Goal: Task Accomplishment & Management: Use online tool/utility

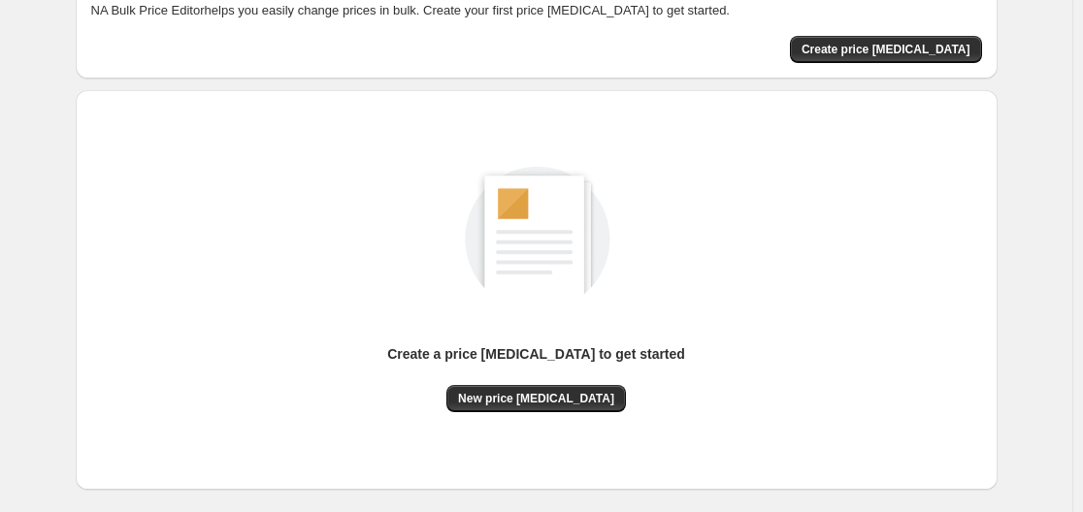
scroll to position [214, 0]
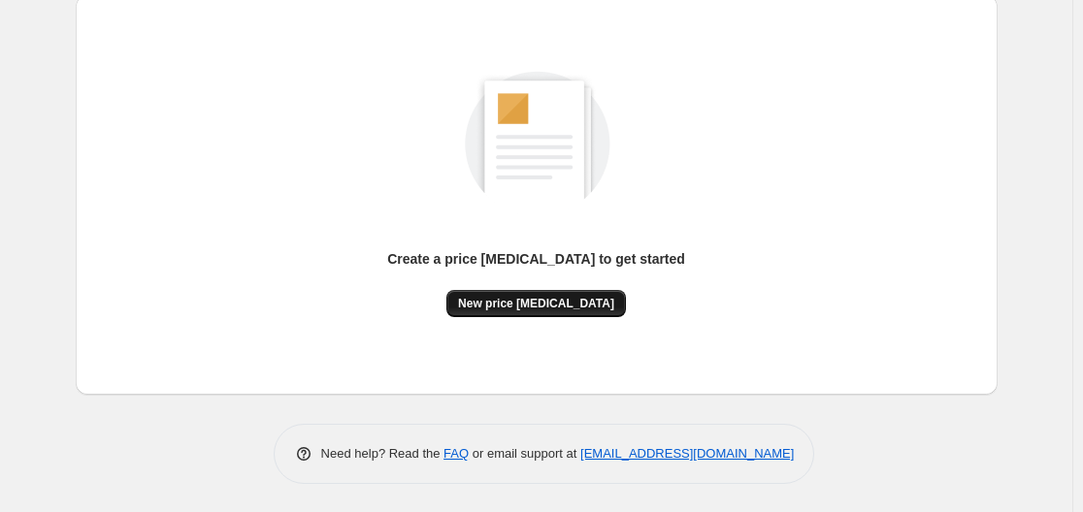
click at [538, 295] on button "New price change job" at bounding box center [536, 303] width 180 height 27
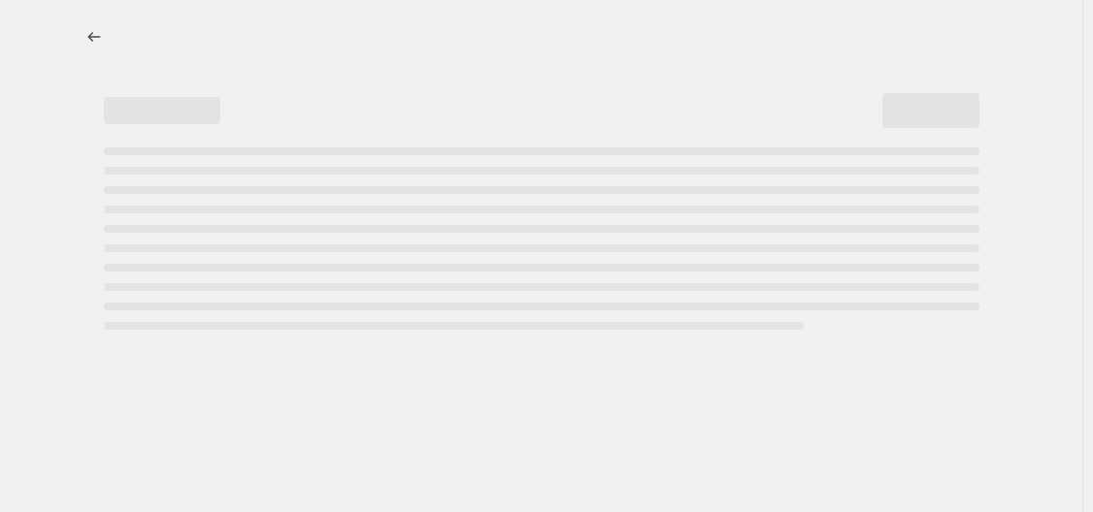
select select "percentage"
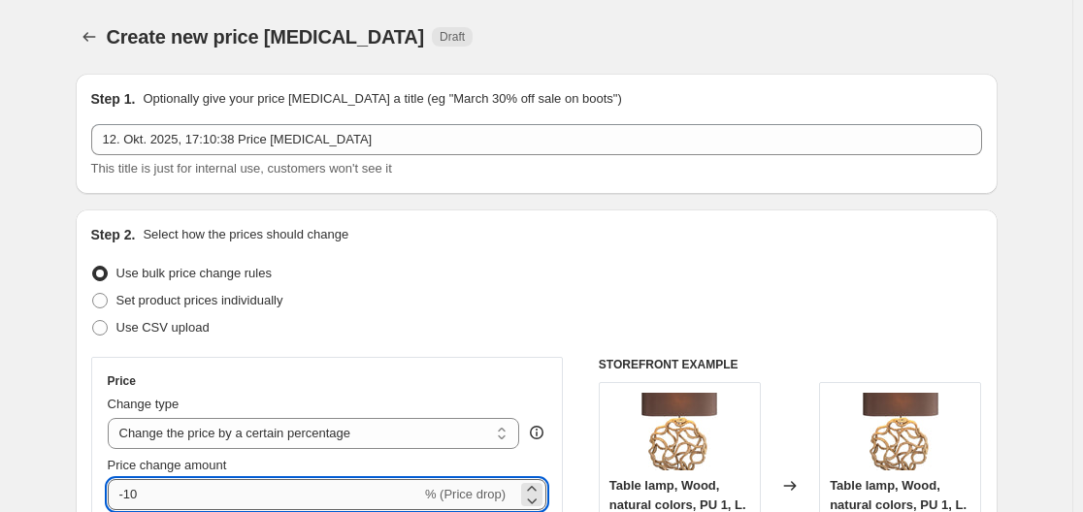
click at [264, 493] on input "-10" at bounding box center [264, 494] width 313 height 31
type input "-1"
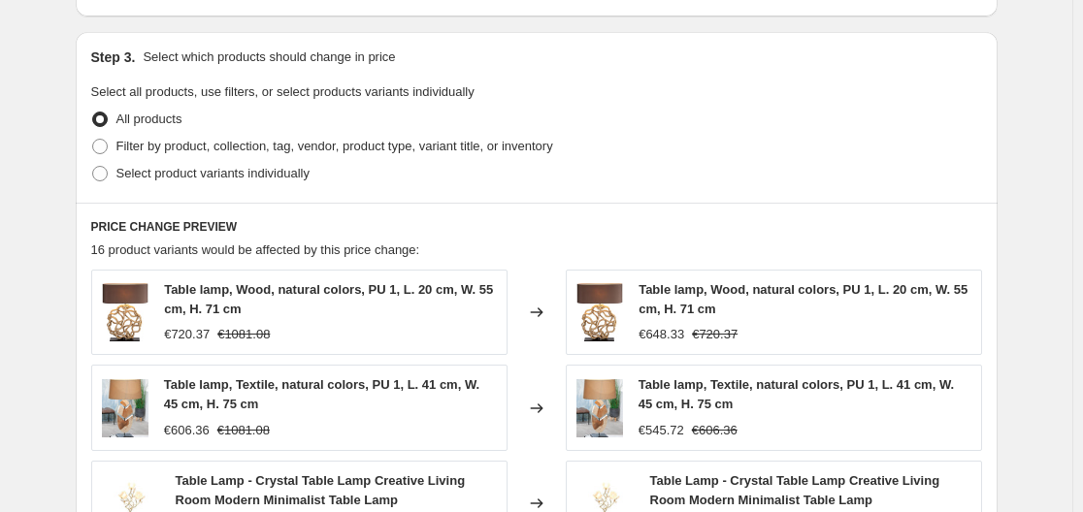
scroll to position [1479, 0]
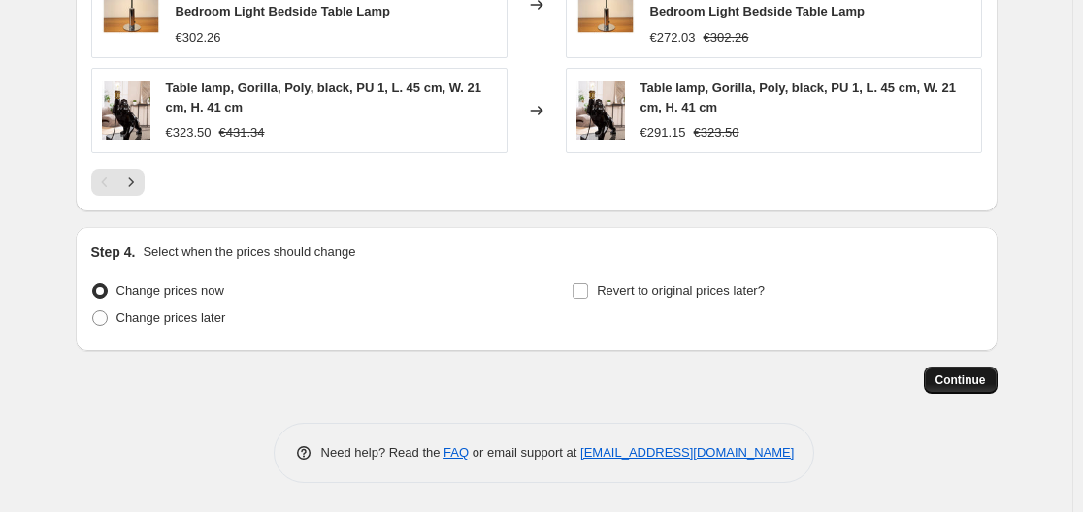
type input "-35"
click at [971, 376] on span "Continue" at bounding box center [961, 381] width 50 height 16
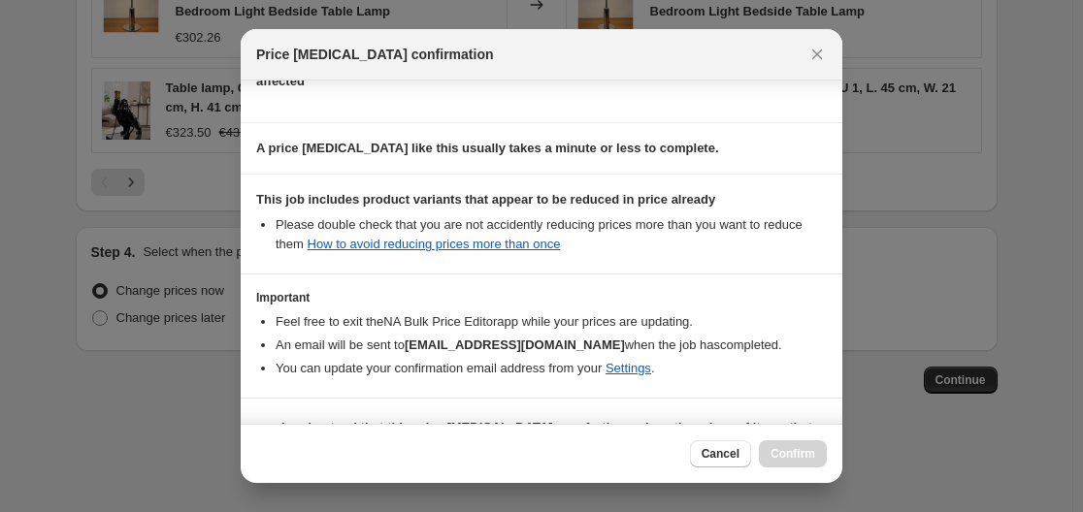
scroll to position [305, 0]
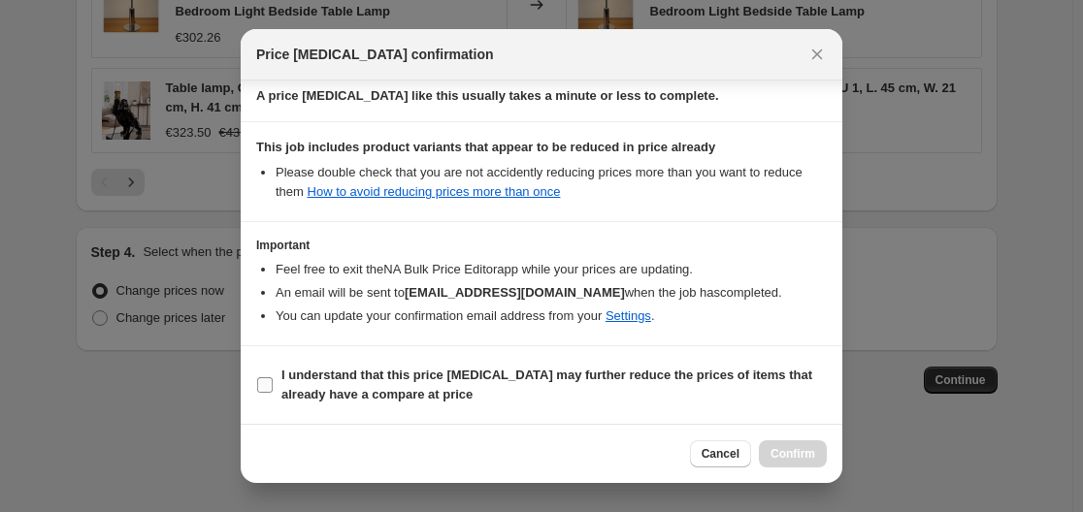
click at [523, 374] on b "I understand that this price change job may further reduce the prices of items …" at bounding box center [546, 385] width 531 height 34
click at [273, 378] on input "I understand that this price change job may further reduce the prices of items …" at bounding box center [265, 386] width 16 height 16
checkbox input "true"
click at [783, 451] on span "Confirm" at bounding box center [793, 454] width 45 height 16
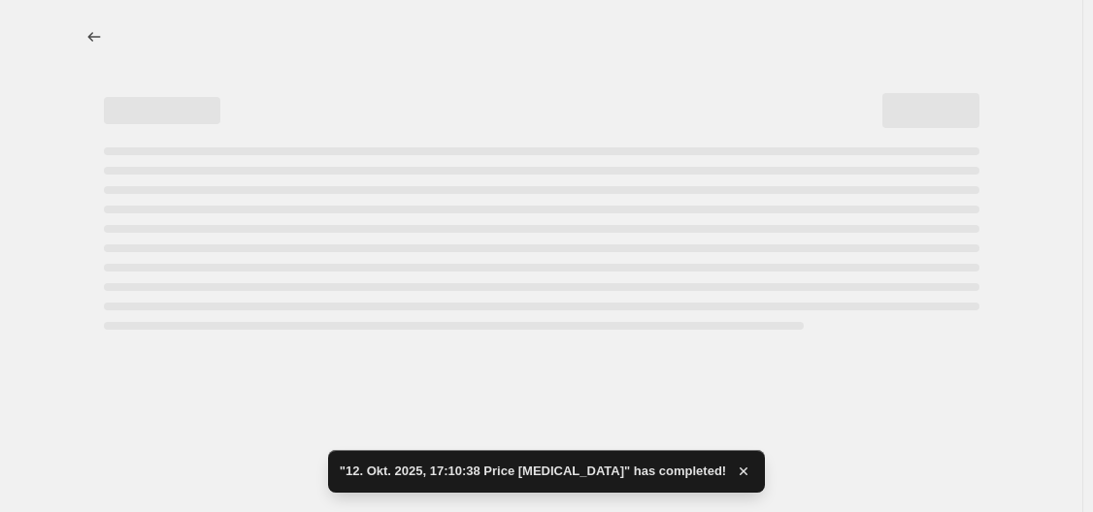
select select "percentage"
